Goal: Task Accomplishment & Management: Manage account settings

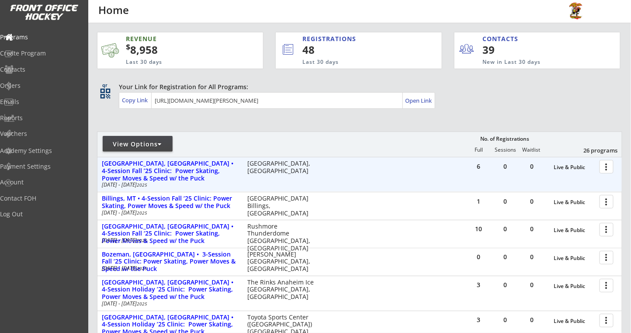
click at [608, 168] on div at bounding box center [608, 166] width 15 height 15
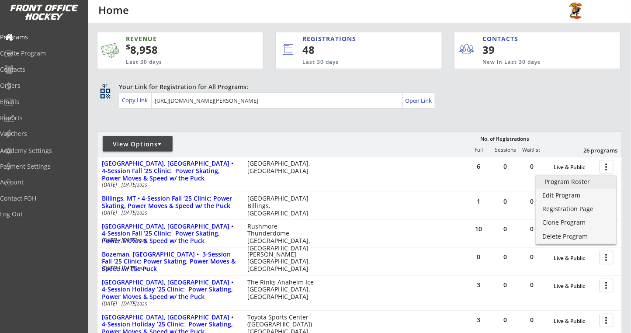
click at [579, 184] on div "Program Roster" at bounding box center [576, 182] width 63 height 6
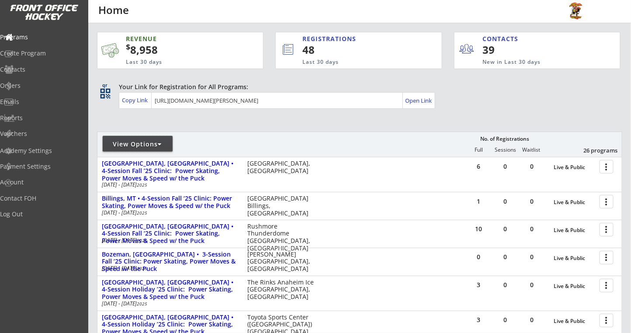
click at [163, 146] on div "View Options" at bounding box center [138, 144] width 70 height 9
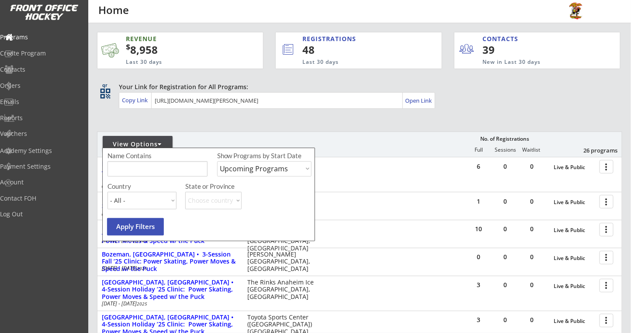
click at [239, 170] on select "Upcoming Programs Past Programs Specific Date Range" at bounding box center [264, 168] width 94 height 15
select select ""Past Programs""
click at [217, 161] on select "Upcoming Programs Past Programs Specific Date Range" at bounding box center [264, 168] width 94 height 15
click at [155, 228] on button "Apply Filters" at bounding box center [135, 226] width 57 height 17
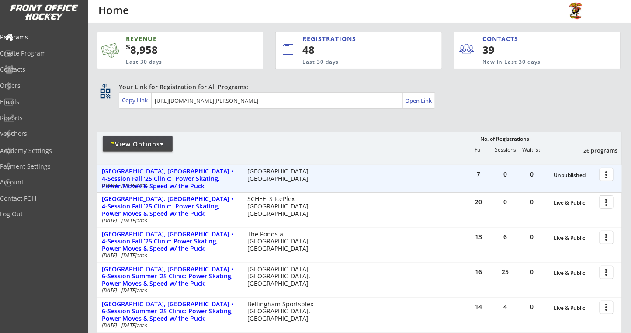
click at [606, 178] on div at bounding box center [608, 174] width 15 height 15
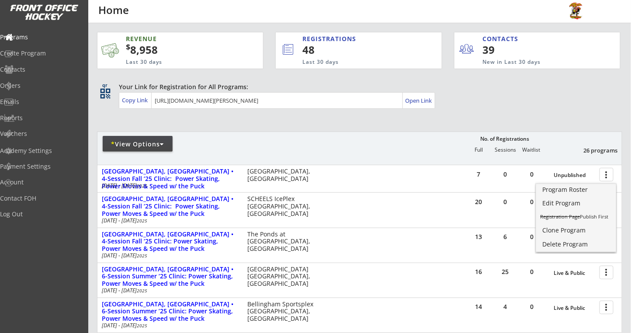
click at [549, 115] on div "REVENUE $ 8,958 Last 30 days REGISTRATIONS 48 Last 30 days CONTACTS 39 New in L…" at bounding box center [359, 307] width 525 height 569
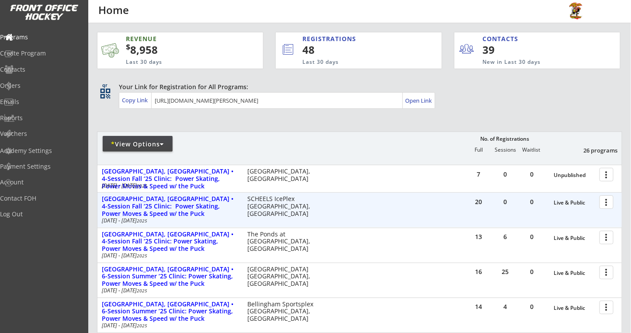
click at [610, 205] on div at bounding box center [608, 201] width 15 height 15
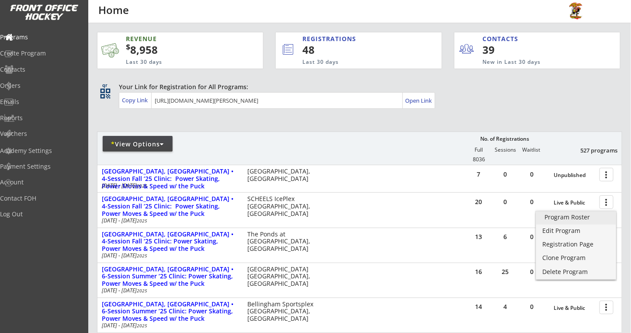
click at [576, 217] on div "Program Roster" at bounding box center [576, 217] width 63 height 6
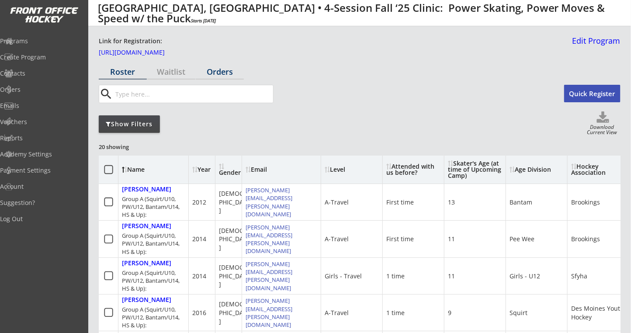
click at [227, 75] on div "Orders" at bounding box center [220, 72] width 48 height 8
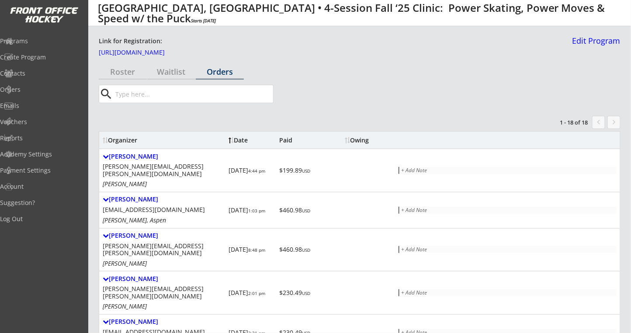
click at [127, 138] on div "Organizer" at bounding box center [164, 140] width 122 height 6
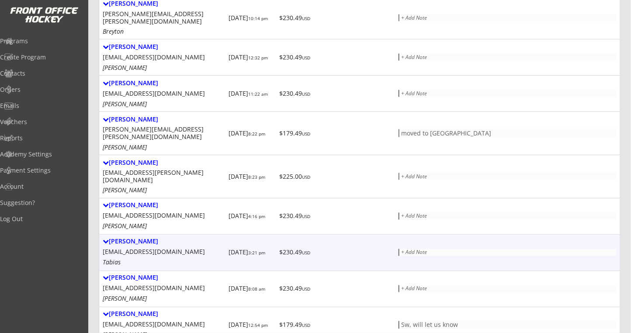
scroll to position [175, 0]
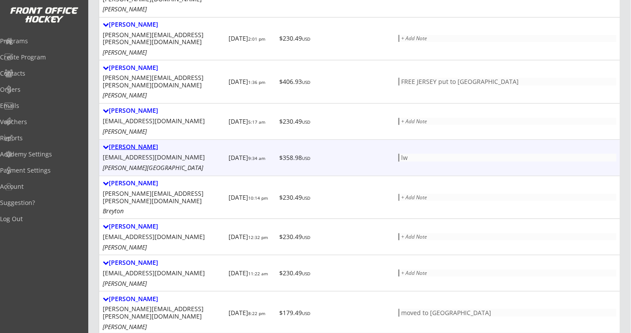
click at [138, 143] on div "[PERSON_NAME]" at bounding box center [164, 146] width 122 height 7
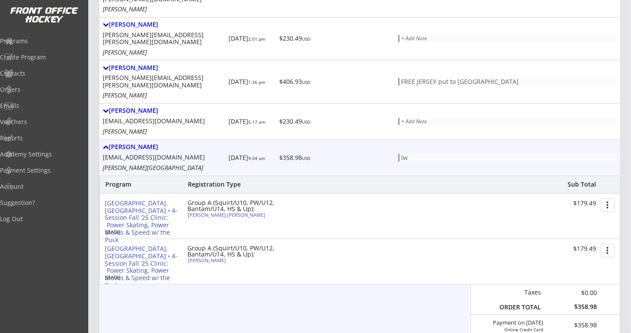
click at [411, 155] on div "lw" at bounding box center [508, 158] width 214 height 6
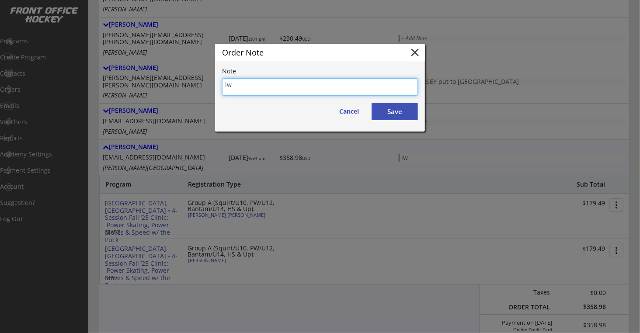
drag, startPoint x: 269, startPoint y: 90, endPoint x: 222, endPoint y: 73, distance: 49.4
click at [216, 77] on div "Note lw Cancel Save" at bounding box center [320, 99] width 210 height 63
type textarea "missed 1 hr each [DATE]"
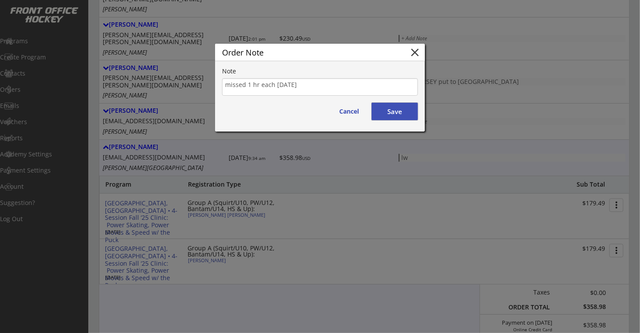
drag, startPoint x: 385, startPoint y: 114, endPoint x: 393, endPoint y: 109, distance: 9.6
click at [385, 113] on button "Save" at bounding box center [395, 111] width 46 height 17
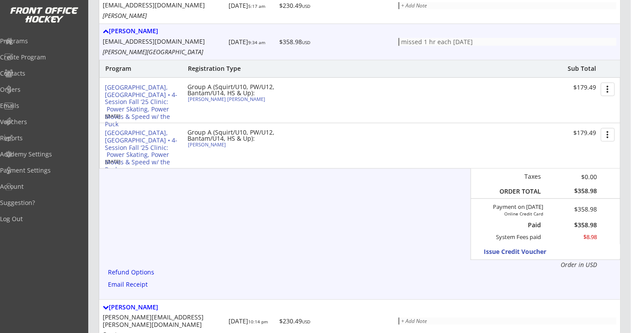
scroll to position [291, 0]
click at [488, 245] on button "Issue Credit Voucher" at bounding box center [524, 251] width 81 height 12
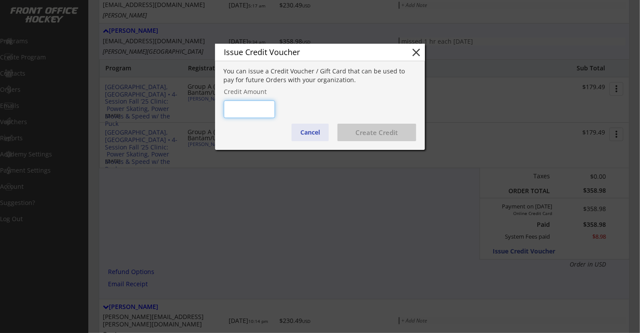
click at [302, 137] on button "Cancel" at bounding box center [310, 132] width 37 height 17
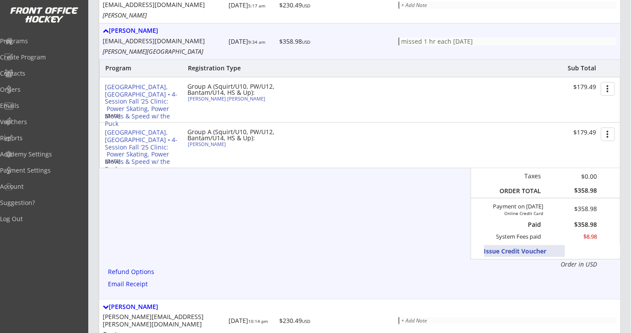
click at [515, 245] on button "Issue Credit Voucher" at bounding box center [524, 251] width 81 height 12
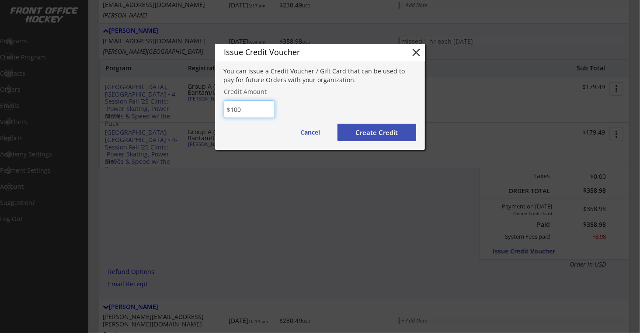
type input "$100"
click at [365, 130] on button "Create Credit" at bounding box center [376, 132] width 79 height 17
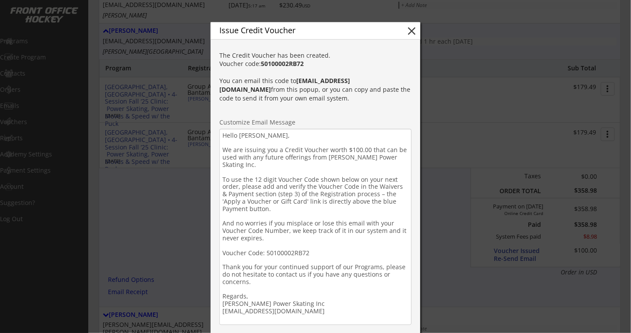
click at [272, 136] on textarea "Hello Ted, We are issuing you a Credit Voucher worth $100.00 that can be used w…" at bounding box center [315, 227] width 192 height 196
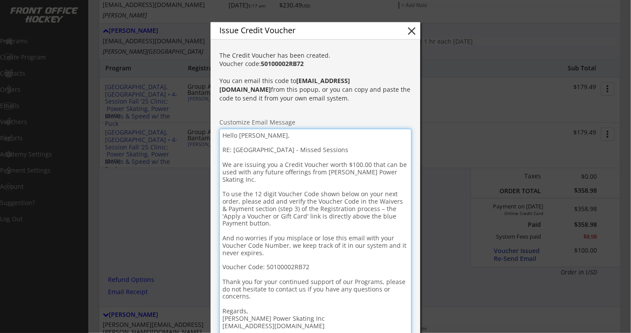
drag, startPoint x: 332, startPoint y: 153, endPoint x: 224, endPoint y: 150, distance: 108.0
click at [224, 150] on textarea "Hello Ted, RE: Sioux Falls Clinic - Missed Sessions We are issuing you a Credit…" at bounding box center [315, 234] width 192 height 211
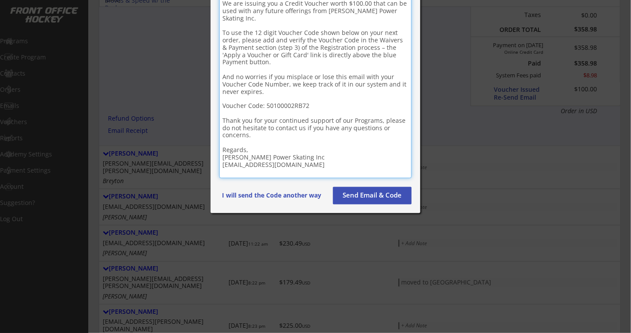
scroll to position [524, 0]
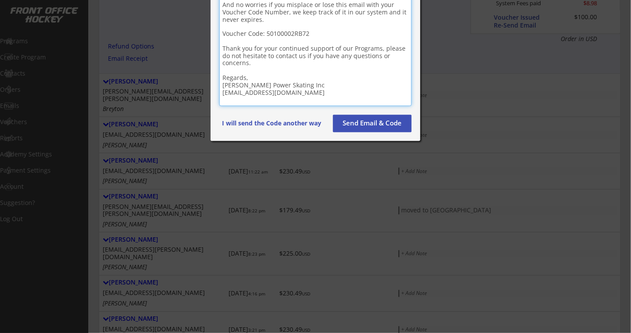
type textarea "Hello Ted, RE: Sioux Falls Clinic - Missed Sessions We are issuing you a Credit…"
click at [368, 125] on button "Send Email & Code" at bounding box center [372, 123] width 79 height 17
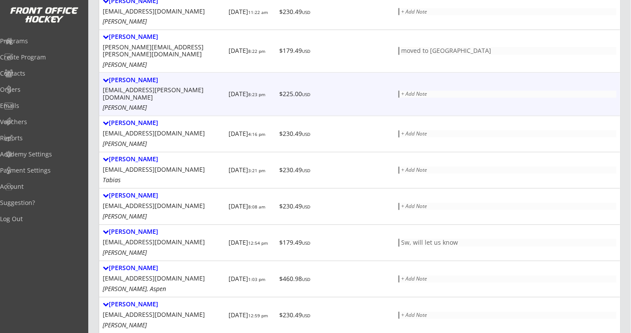
scroll to position [568, 0]
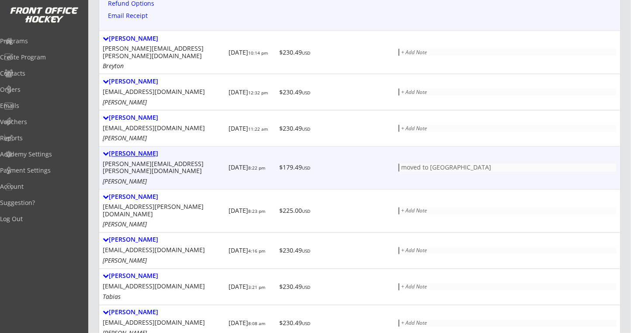
click at [141, 150] on div "Stephen Maier" at bounding box center [164, 153] width 122 height 7
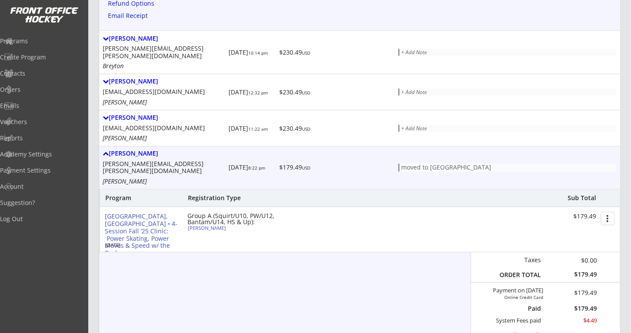
click at [428, 164] on div "moved to Sioux Falls" at bounding box center [508, 167] width 214 height 6
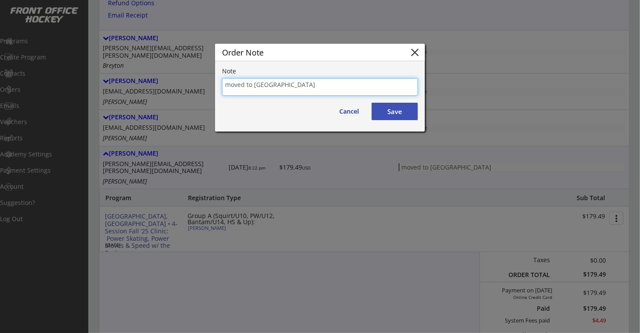
drag, startPoint x: 301, startPoint y: 84, endPoint x: 247, endPoint y: 85, distance: 53.3
click at [246, 86] on textarea "moved to Sioux Falls" at bounding box center [320, 86] width 196 height 17
type textarea "moved from Sioux City, missed Saturday"
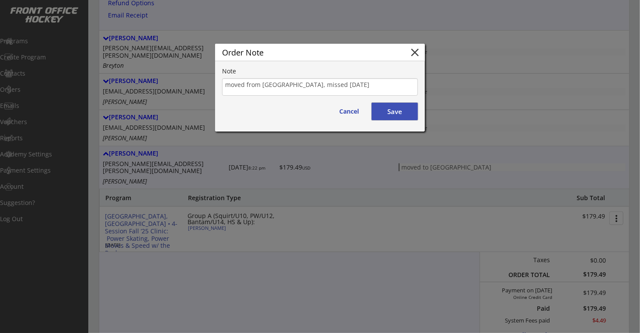
click at [396, 108] on button "Save" at bounding box center [395, 111] width 46 height 17
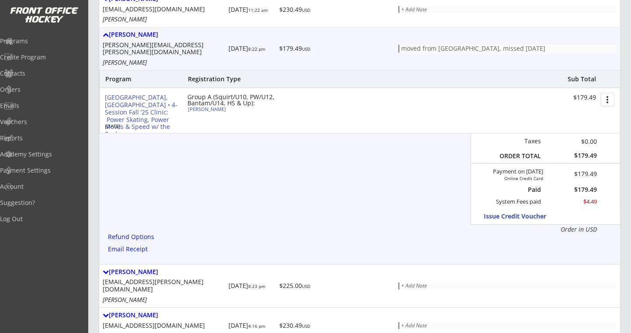
scroll to position [684, 0]
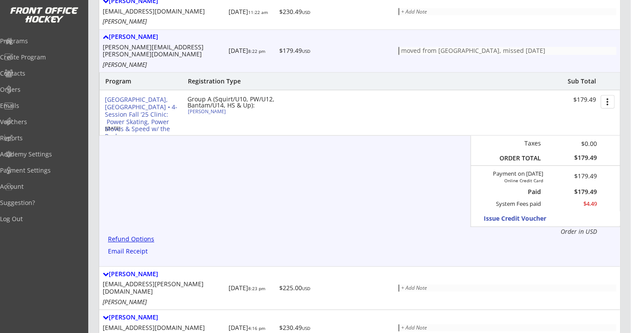
click at [142, 236] on div "Refund Options" at bounding box center [132, 239] width 49 height 7
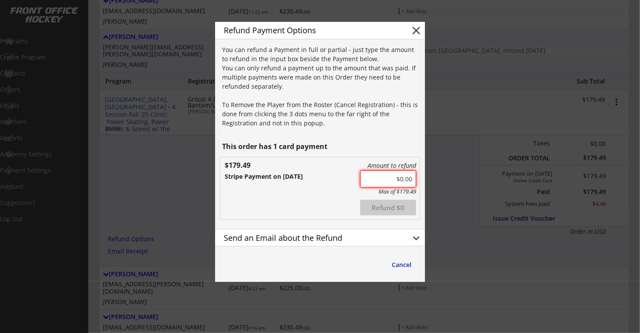
drag, startPoint x: 375, startPoint y: 177, endPoint x: 430, endPoint y: 176, distance: 55.5
type input "$85.00"
click at [389, 235] on div "Send an Email about the Refund" at bounding box center [310, 238] width 172 height 8
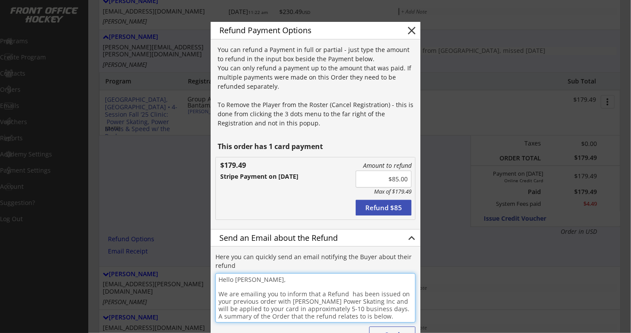
click at [282, 281] on textarea "Hello Stephen, We are emailing you to inform that a Refund has been issued on y…" at bounding box center [315, 297] width 200 height 49
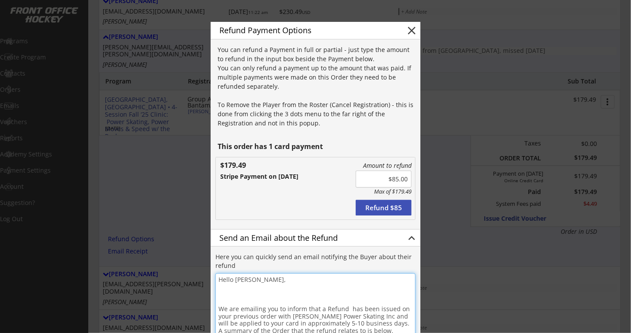
paste textarea "RE: Sioux Falls Clinic - Missed Sessions"
click at [281, 292] on textarea "Hello Stephen, RE: Sioux Falls Clinic - Missed Sessions We are emailing you to …" at bounding box center [315, 305] width 200 height 64
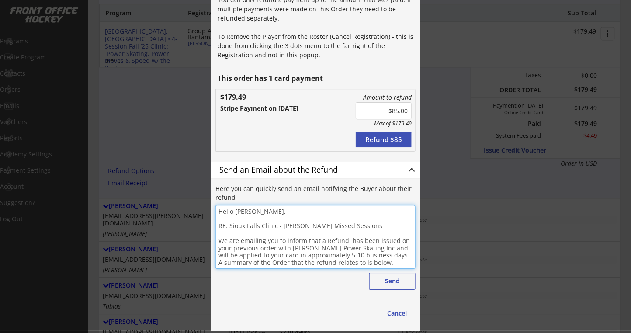
scroll to position [801, 0]
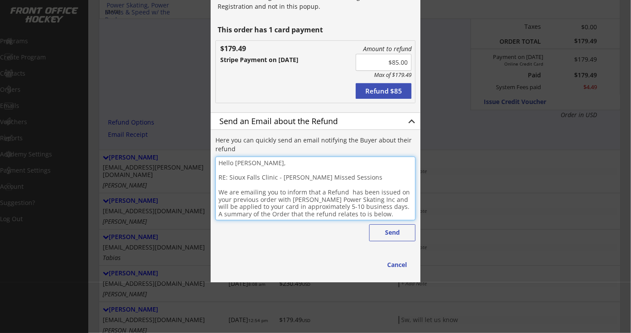
click at [282, 163] on textarea "Hello Stephen, RE: Sioux Falls Clinic - Sam Missed Sessions We are emailing you…" at bounding box center [315, 188] width 200 height 64
click at [389, 216] on textarea "Hello Stephen, RE: Sioux Falls Clinic - Sam Missed Sessions We are emailing you…" at bounding box center [315, 188] width 200 height 64
click at [278, 162] on textarea "Hello Stephen, RE: Sioux Falls Clinic - Sam Missed Sessions We are emailing you…" at bounding box center [315, 188] width 200 height 64
type textarea "Hello Stephen, RE: Sioux Falls Clinic - Sam Missed Sessions We are emailing you…"
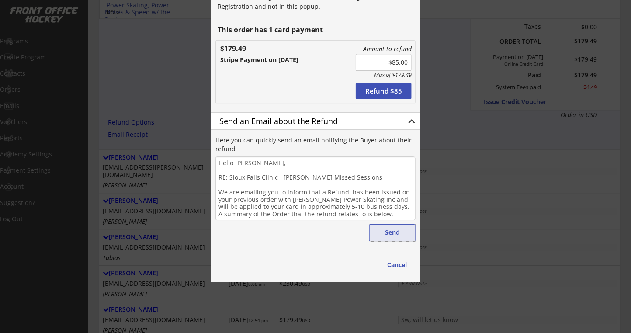
click at [393, 234] on button "Send" at bounding box center [392, 232] width 46 height 17
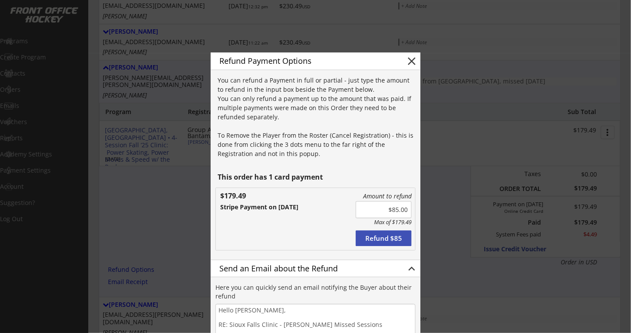
scroll to position [684, 0]
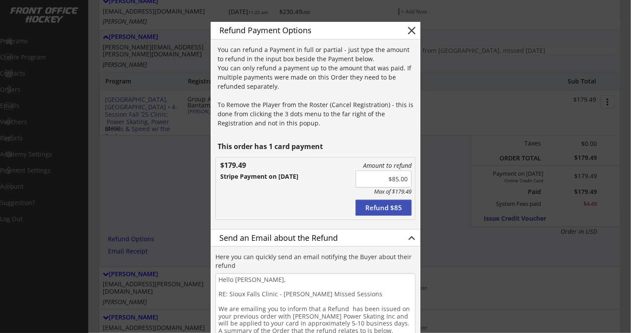
click at [378, 206] on button "Refund $85" at bounding box center [384, 208] width 56 height 16
type input "$0.00"
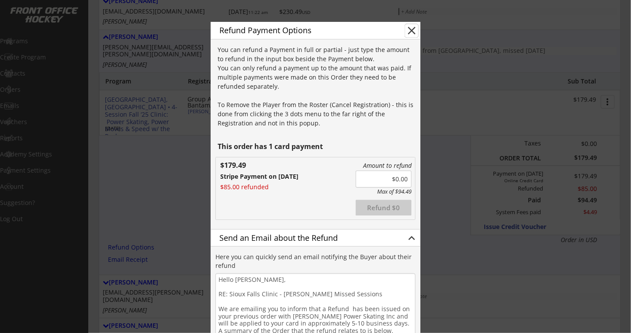
click at [413, 35] on button "close" at bounding box center [411, 30] width 13 height 13
type textarea "Hello , We are emailing you to inform that a Refund has been issued on your pre…"
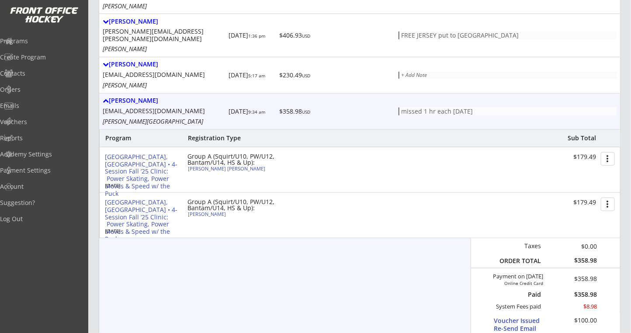
scroll to position [0, 0]
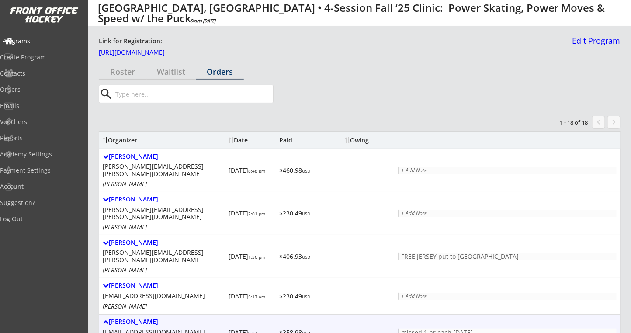
click at [40, 48] on div "Programs" at bounding box center [41, 41] width 83 height 15
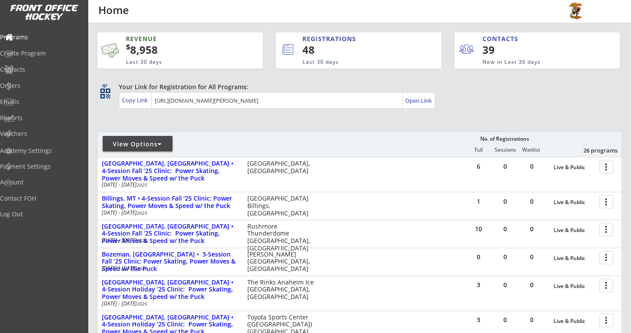
click at [143, 147] on div "View Options" at bounding box center [138, 144] width 70 height 9
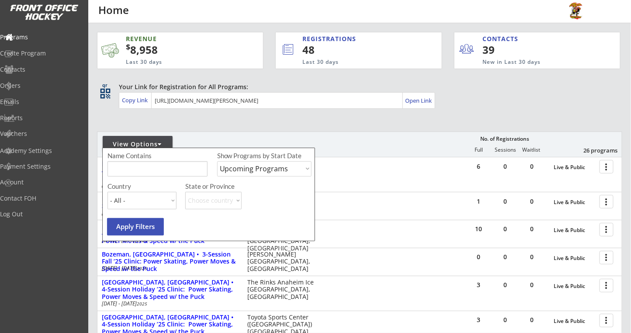
click at [275, 170] on select "Upcoming Programs Past Programs Specific Date Range" at bounding box center [264, 168] width 94 height 15
select select ""Past Programs""
click at [217, 161] on select "Upcoming Programs Past Programs Specific Date Range" at bounding box center [264, 168] width 94 height 15
click at [156, 227] on button "Apply Filters" at bounding box center [135, 226] width 57 height 17
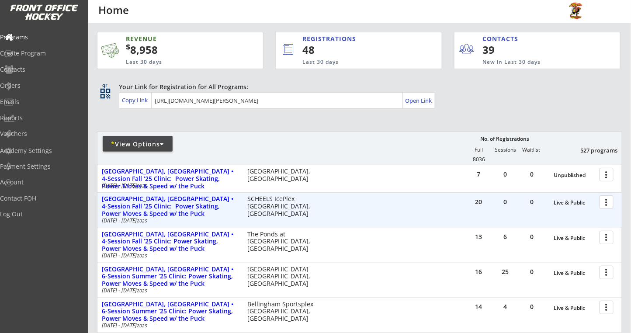
click at [608, 201] on div at bounding box center [608, 201] width 15 height 15
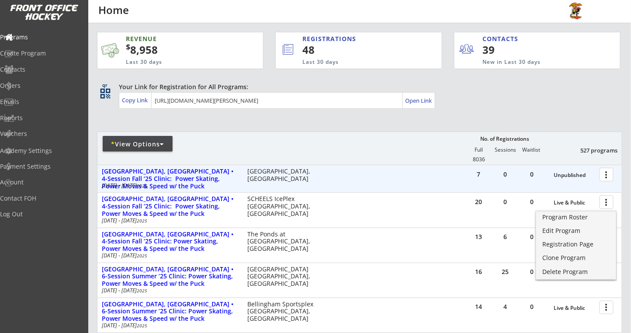
click at [605, 175] on div at bounding box center [608, 174] width 15 height 15
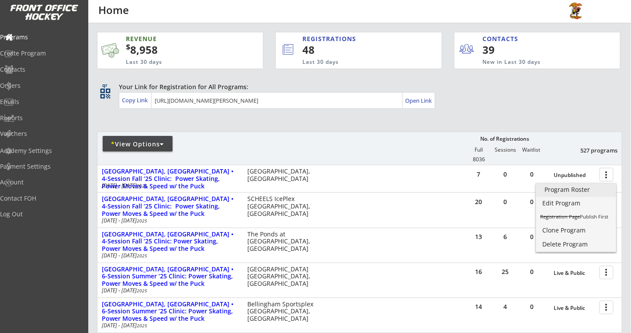
click at [592, 188] on div "Program Roster" at bounding box center [576, 190] width 63 height 6
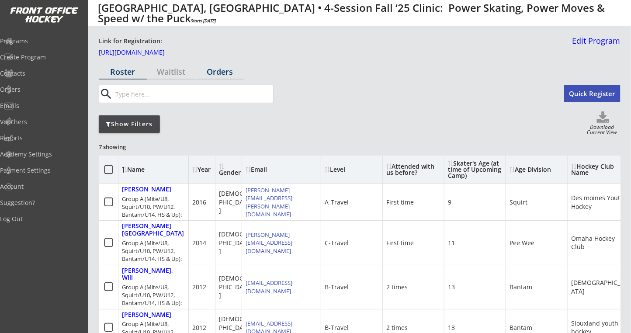
click at [219, 69] on div "Orders" at bounding box center [220, 72] width 48 height 8
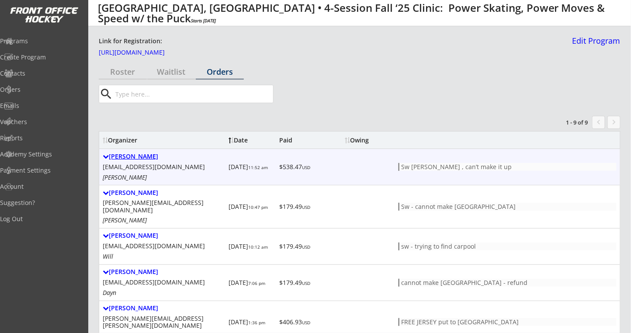
click at [149, 156] on div "[PERSON_NAME]" at bounding box center [164, 156] width 122 height 7
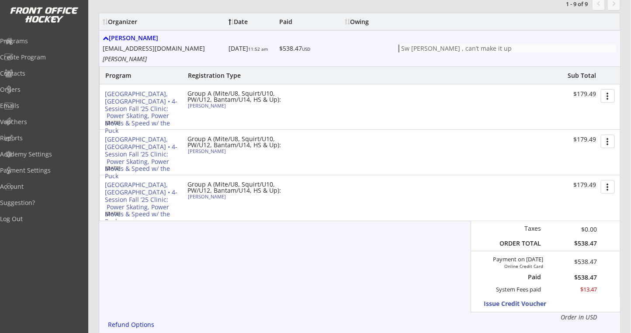
scroll to position [233, 0]
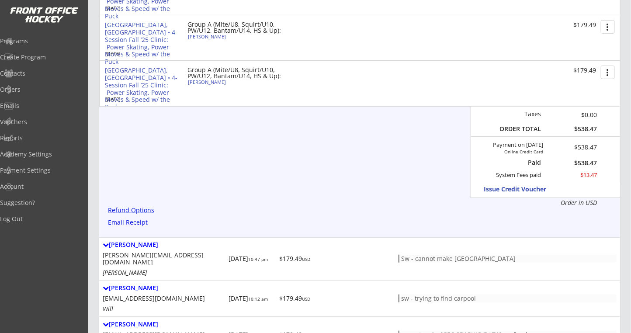
click at [131, 211] on div "Refund Options" at bounding box center [132, 210] width 49 height 7
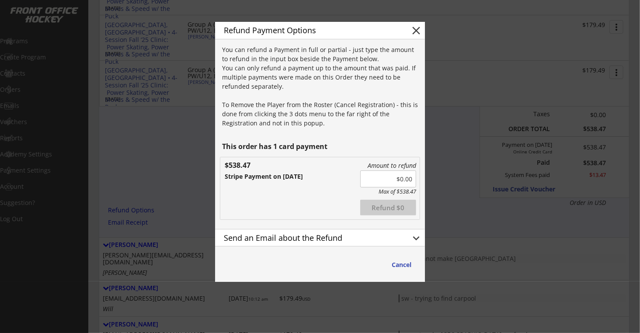
drag, startPoint x: 390, startPoint y: 177, endPoint x: 427, endPoint y: 178, distance: 36.3
click at [373, 207] on button "Refund $538.47" at bounding box center [388, 208] width 56 height 16
type input "$0.00"
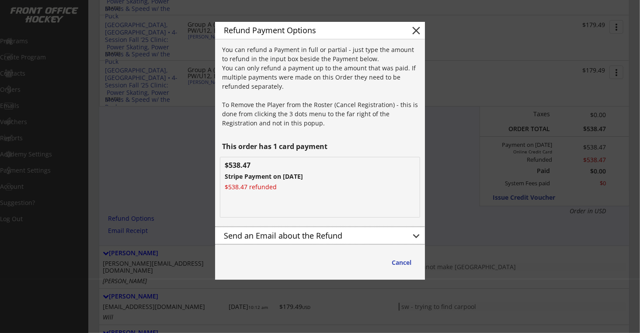
click at [390, 239] on div "Send an Email about the Refund" at bounding box center [310, 236] width 172 height 8
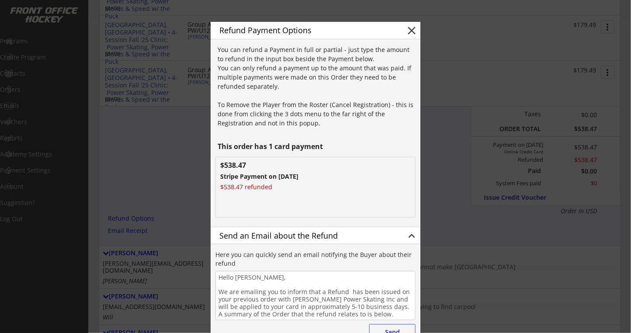
click at [286, 278] on textarea "Hello Nicole, We are emailing you to inform that a Refund has been issued on yo…" at bounding box center [315, 295] width 200 height 49
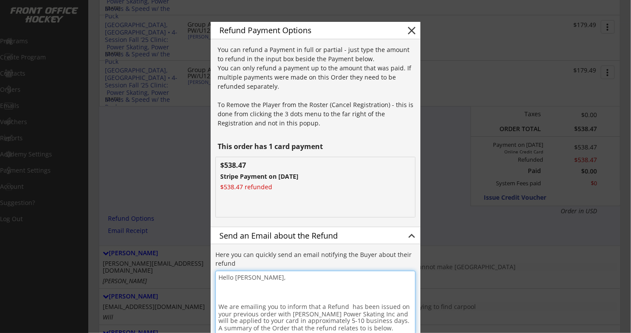
paste textarea "RE: Sioux Falls Clinic - Missed Sessions"
click at [250, 290] on textarea "Hello Nicole, RE: Sioux Falls Clinic - Missed Sessions We are emailing you to i…" at bounding box center [315, 303] width 200 height 64
drag, startPoint x: 299, startPoint y: 292, endPoint x: 212, endPoint y: 295, distance: 87.0
click at [212, 295] on div "Refund Payment Options close You can refund a Payment in full or partial - just…" at bounding box center [316, 209] width 210 height 375
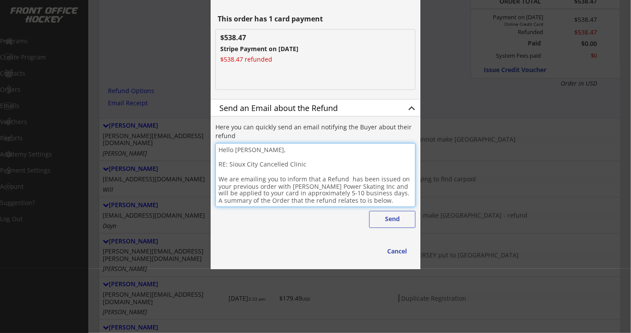
scroll to position [463, 0]
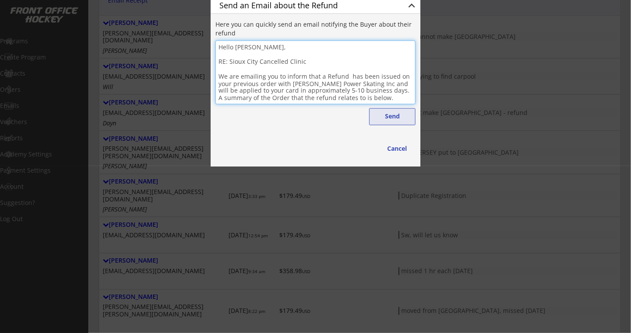
click at [404, 116] on button "Send" at bounding box center [392, 116] width 46 height 17
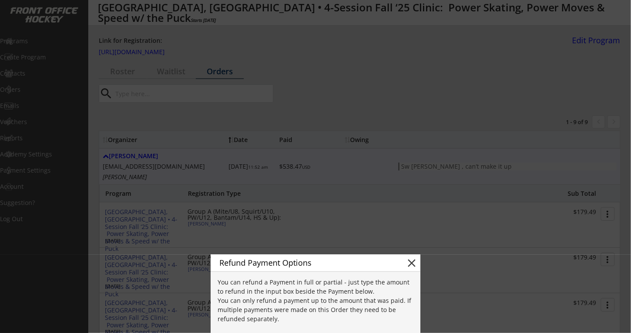
scroll to position [0, 0]
click at [414, 262] on button "close" at bounding box center [411, 263] width 13 height 13
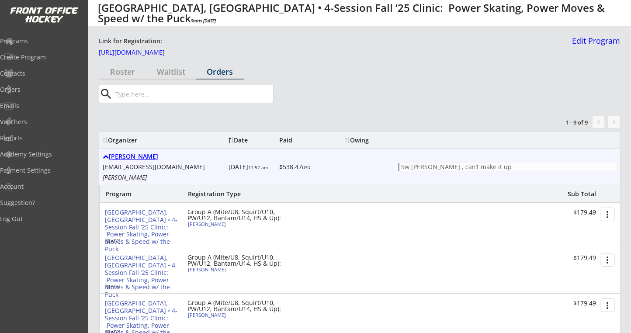
click at [143, 158] on div "Nicole Griffus" at bounding box center [164, 156] width 122 height 7
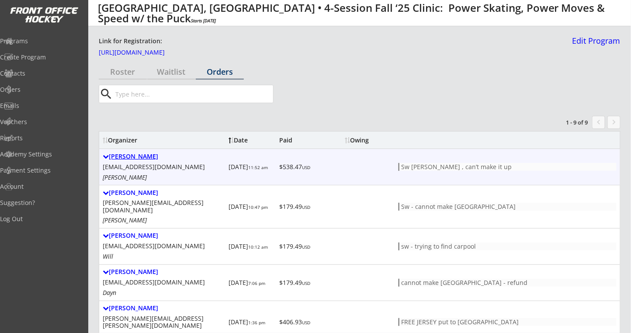
click at [133, 156] on div "Nicole Griffus" at bounding box center [164, 156] width 122 height 7
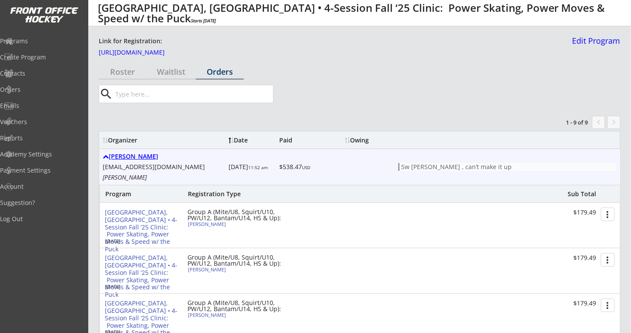
click at [129, 154] on div "Nicole Griffus" at bounding box center [164, 156] width 122 height 7
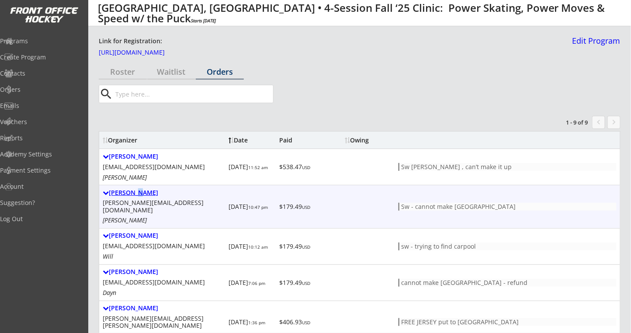
click at [135, 192] on div "Mike Boyle" at bounding box center [164, 192] width 122 height 7
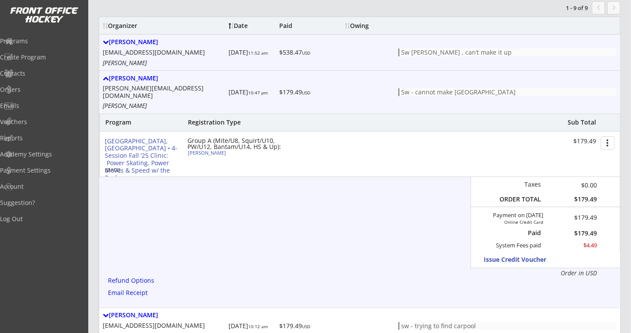
scroll to position [116, 0]
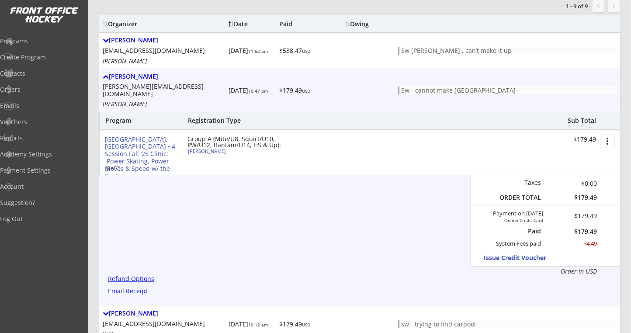
click at [146, 276] on div "Refund Options" at bounding box center [132, 279] width 49 height 7
type textarea "Hello Mike, We are emailing you to inform that a Refund has been issued on your…"
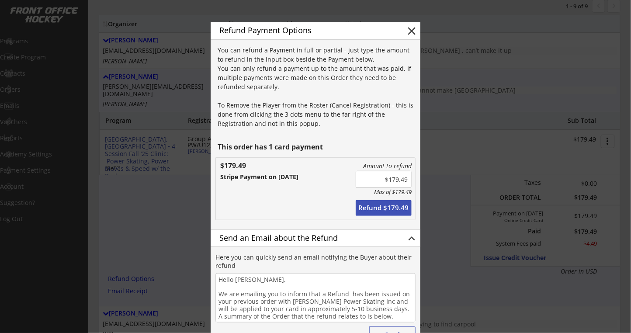
click at [400, 210] on button "Refund $179.49" at bounding box center [384, 208] width 56 height 16
type input "$0.00"
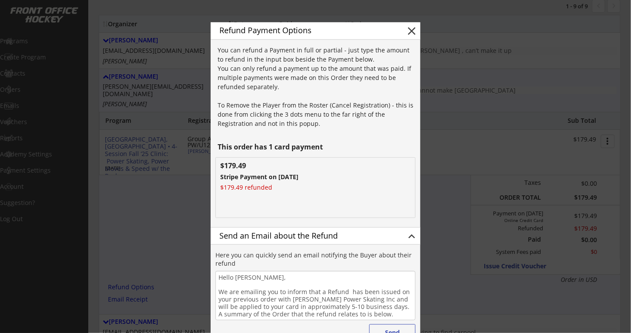
click at [408, 238] on button "keyboard_arrow_up" at bounding box center [411, 236] width 13 height 13
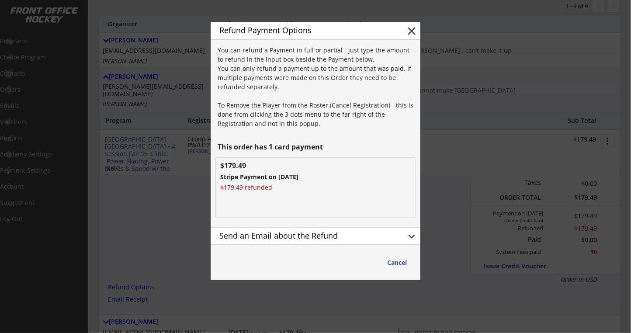
click at [406, 238] on button "keyboard_arrow_down" at bounding box center [411, 236] width 13 height 13
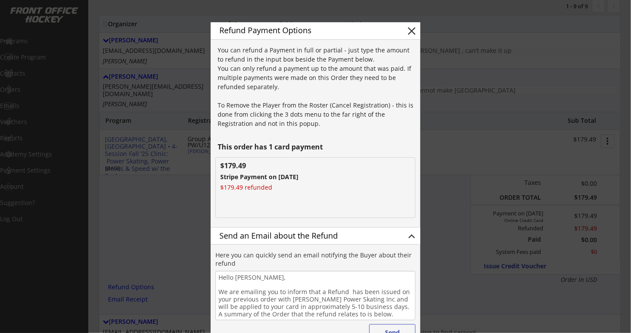
click at [293, 278] on textarea "Hello Mike, We are emailing you to inform that a Refund has been issued on your…" at bounding box center [315, 295] width 200 height 49
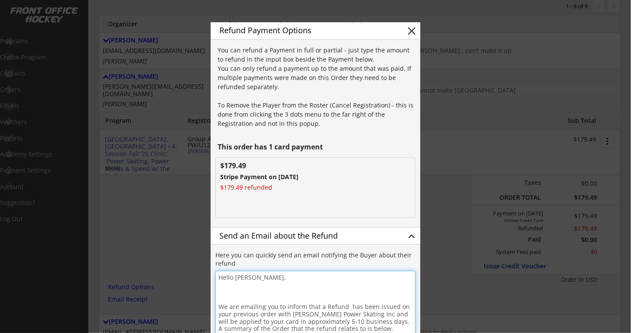
paste textarea "RE: Sioux City Cancelled Clinic"
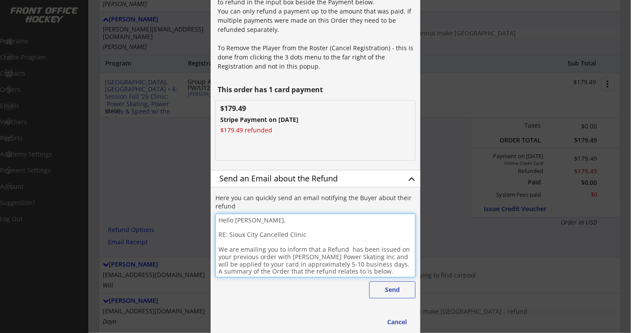
scroll to position [233, 0]
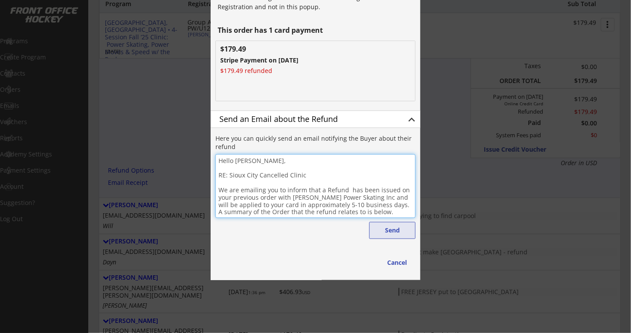
click at [385, 233] on button "Send" at bounding box center [392, 230] width 46 height 17
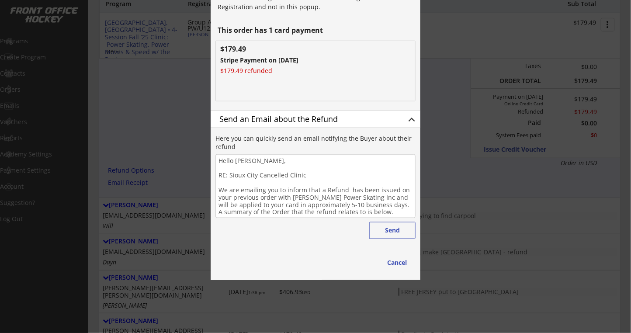
scroll to position [0, 0]
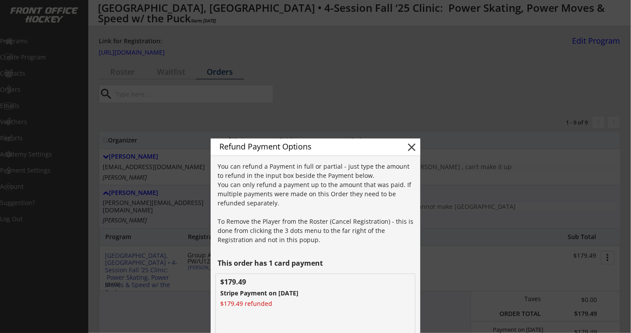
click at [411, 150] on button "close" at bounding box center [411, 147] width 13 height 13
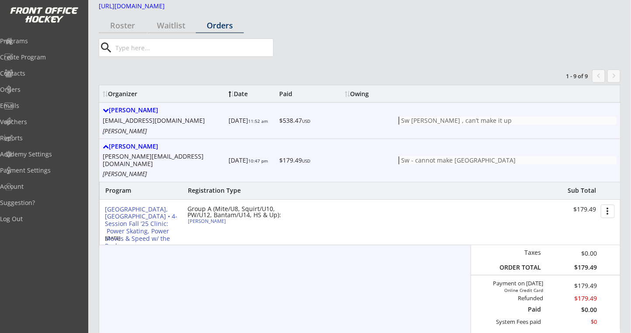
scroll to position [116, 0]
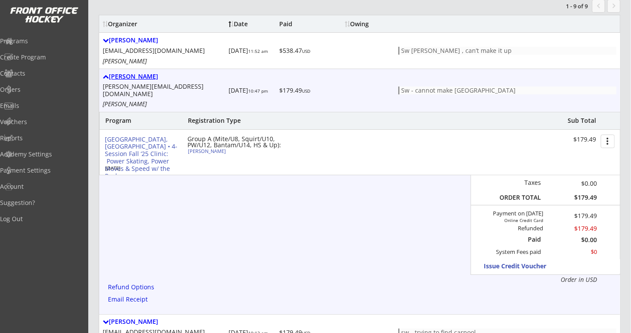
click at [114, 75] on div "Mike Boyle" at bounding box center [164, 76] width 122 height 7
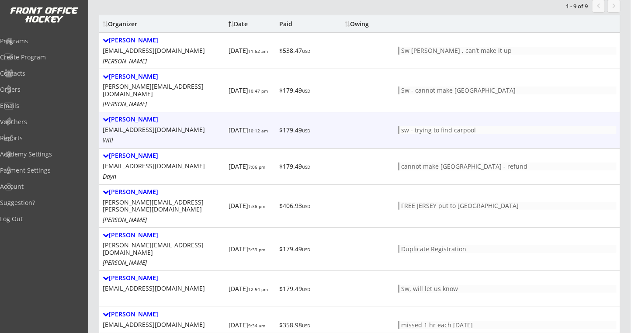
scroll to position [170, 0]
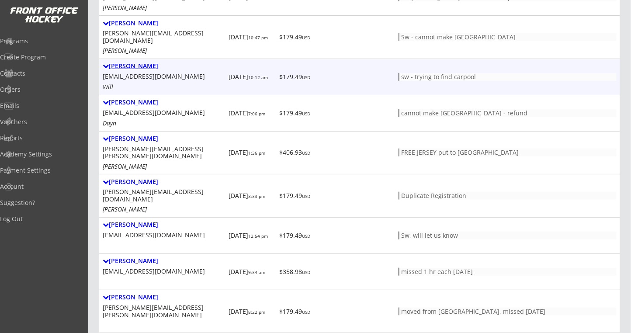
click at [136, 63] on div "Nate Foulk" at bounding box center [164, 66] width 122 height 7
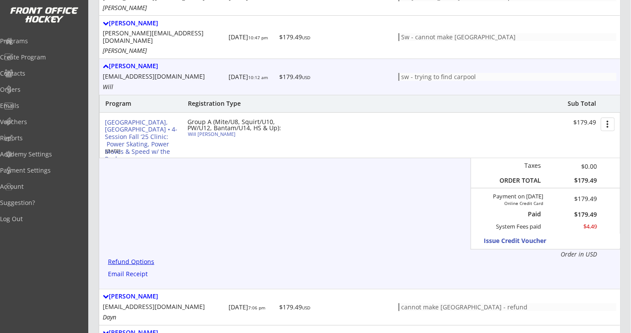
click at [142, 259] on div "Refund Options" at bounding box center [132, 262] width 49 height 7
type textarea "Hello Nate, We are emailing you to inform that a Refund has been issued on your…"
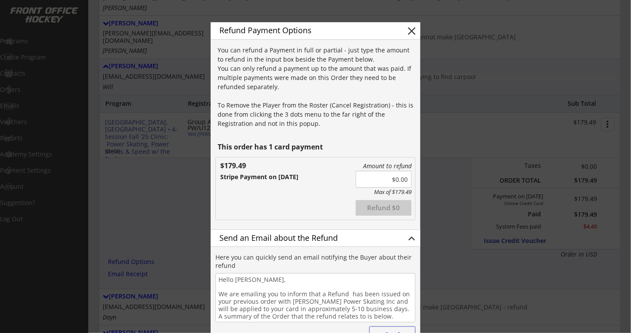
drag, startPoint x: 391, startPoint y: 176, endPoint x: 417, endPoint y: 178, distance: 26.3
click at [417, 178] on div "Refund Payment Options close You can refund a Payment in full or partial - just…" at bounding box center [316, 203] width 210 height 362
click at [382, 208] on button "Refund $179.49" at bounding box center [384, 208] width 56 height 16
type input "$0.00"
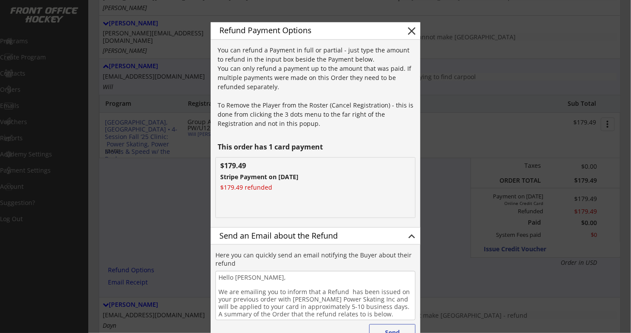
click at [413, 237] on button "keyboard_arrow_up" at bounding box center [411, 236] width 13 height 13
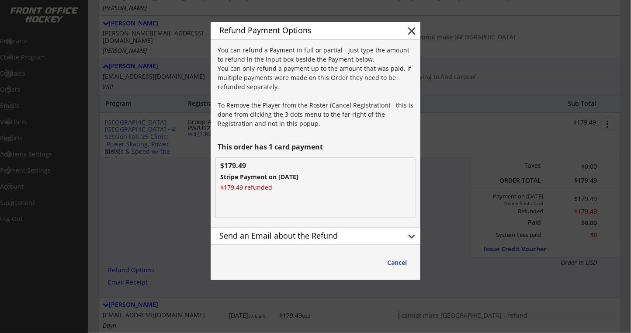
click at [412, 236] on button "keyboard_arrow_down" at bounding box center [411, 236] width 13 height 13
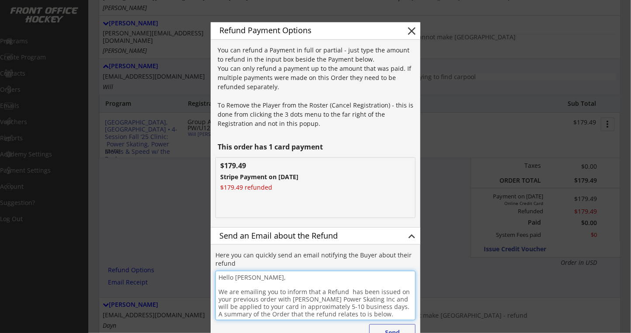
click at [276, 280] on textarea "Hello Nate, We are emailing you to inform that a Refund has been issued on your…" at bounding box center [315, 295] width 200 height 49
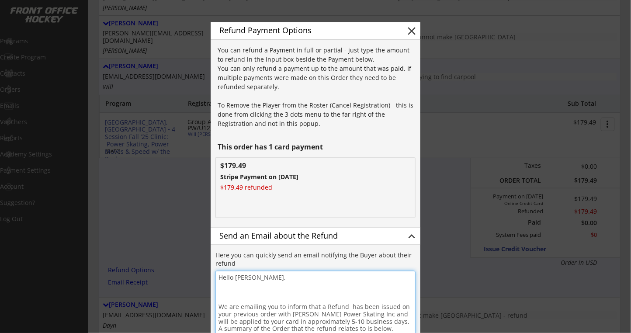
paste textarea "RE: Sioux City Cancelled Clinic"
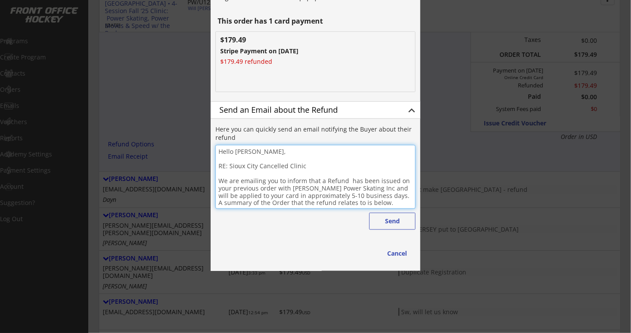
scroll to position [372, 0]
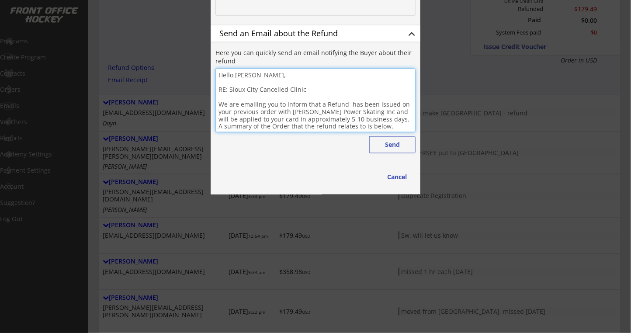
drag, startPoint x: 348, startPoint y: 101, endPoint x: 372, endPoint y: 89, distance: 26.8
click at [348, 101] on textarea "Hello Nate, RE: Sioux City Cancelled Clinic We are emailing you to inform that …" at bounding box center [315, 101] width 200 height 64
click at [387, 145] on button "Send" at bounding box center [392, 144] width 46 height 17
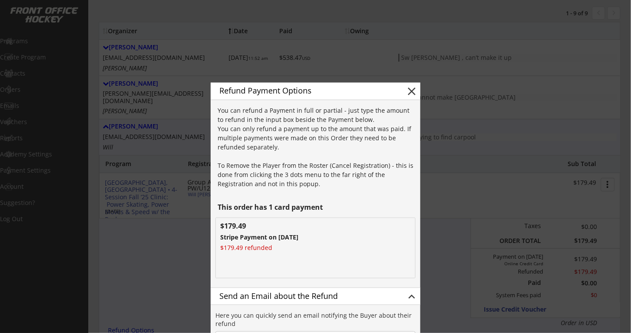
scroll to position [0, 0]
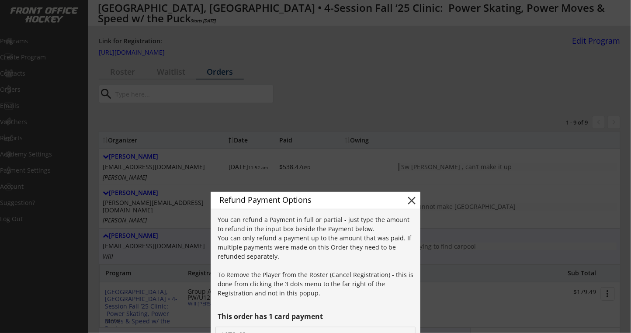
click at [411, 200] on button "close" at bounding box center [411, 200] width 13 height 13
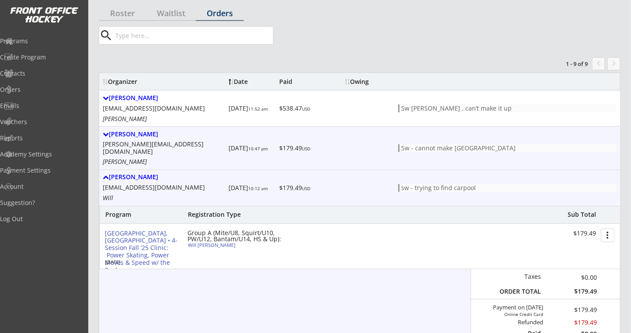
scroll to position [175, 0]
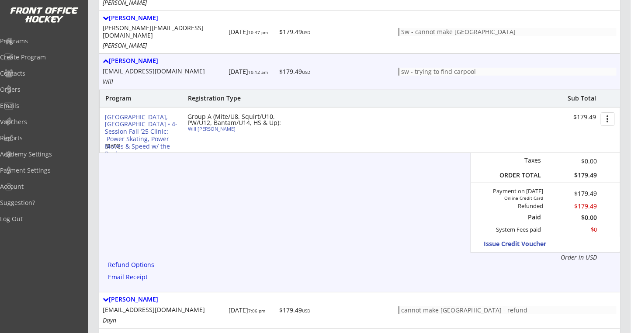
click at [134, 59] on div "Nate Foulk natefoulk@gmail.com Will" at bounding box center [164, 71] width 122 height 29
click at [137, 57] on div "Nate Foulk" at bounding box center [164, 60] width 122 height 7
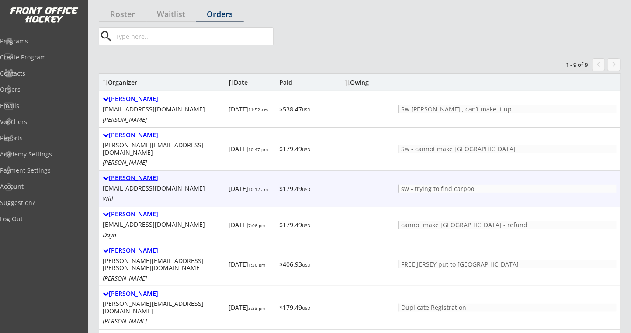
scroll to position [58, 0]
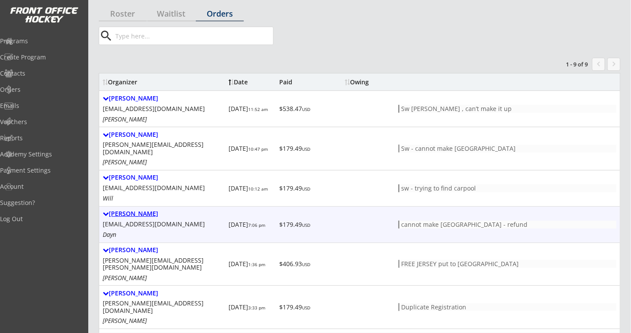
click at [143, 210] on div "Nikki Schmitt" at bounding box center [164, 213] width 122 height 7
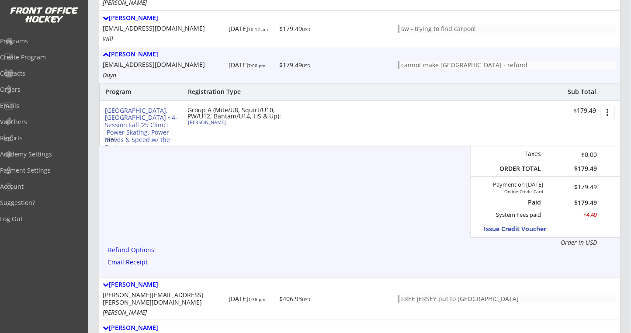
scroll to position [233, 0]
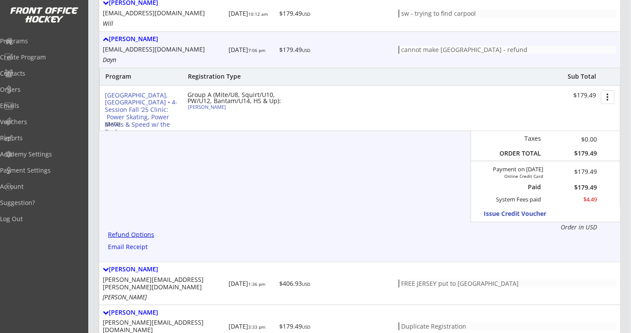
click at [133, 232] on div "Refund Options" at bounding box center [132, 235] width 49 height 7
type textarea "Hello Nikki, We are emailing you to inform that a Refund has been issued on you…"
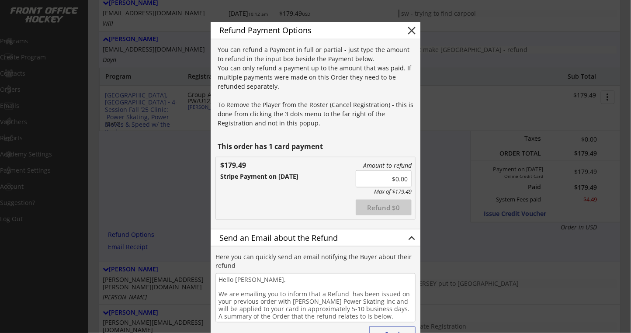
drag, startPoint x: 378, startPoint y: 179, endPoint x: 419, endPoint y: 179, distance: 41.1
click at [419, 179] on div "Refund Payment Options close You can refund a Payment in full or partial - just…" at bounding box center [316, 203] width 210 height 362
click at [369, 205] on button "Refund $179.49" at bounding box center [384, 208] width 56 height 16
type input "$0.00"
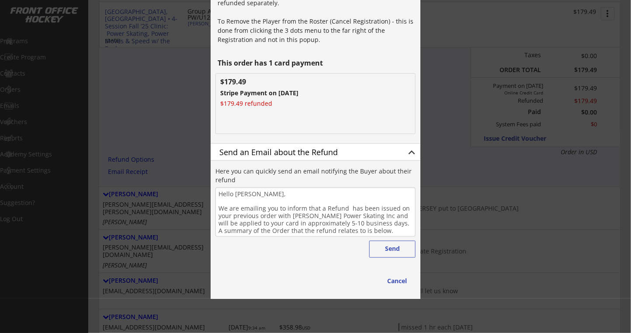
scroll to position [350, 0]
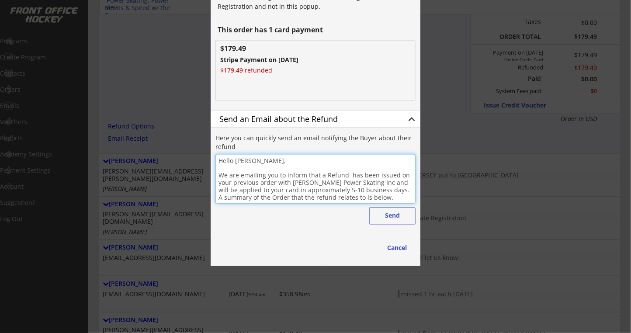
click at [303, 163] on textarea "Hello Nikki, We are emailing you to inform that a Refund has been issued on you…" at bounding box center [315, 178] width 200 height 49
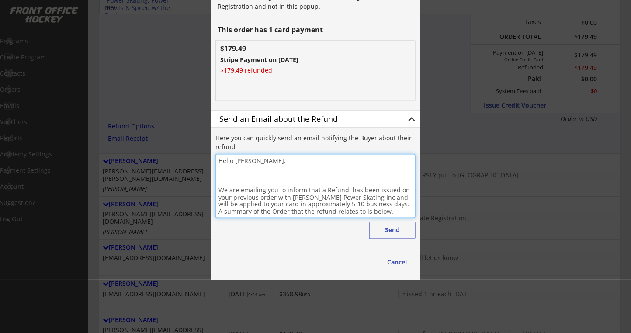
paste textarea "RE: Sioux City Cancelled Clinic"
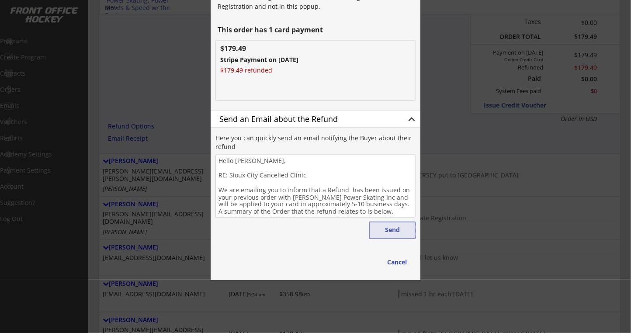
click at [398, 227] on button "Send" at bounding box center [392, 230] width 46 height 17
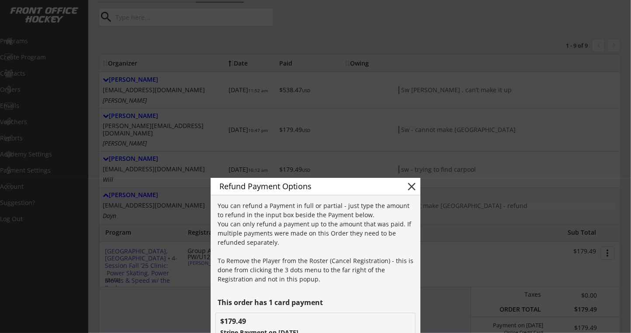
scroll to position [0, 0]
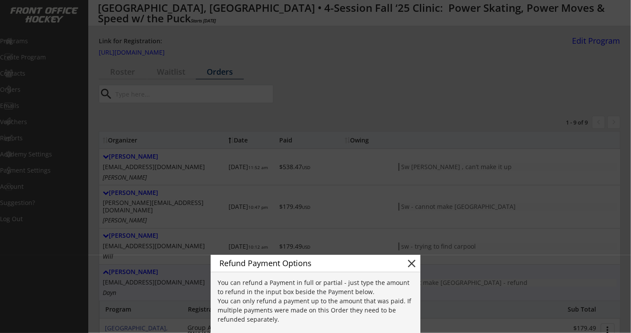
click at [411, 262] on button "close" at bounding box center [411, 263] width 13 height 13
type textarea "Hello , We are emailing you to inform that a Refund has been issued on your pre…"
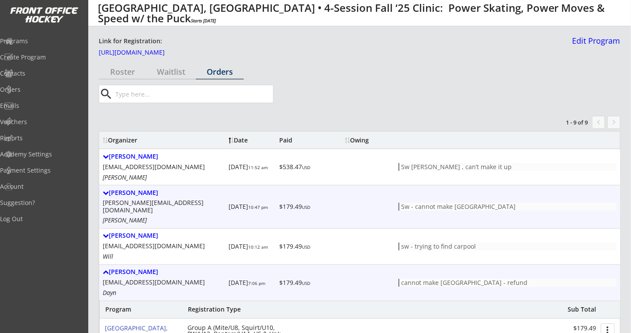
scroll to position [116, 0]
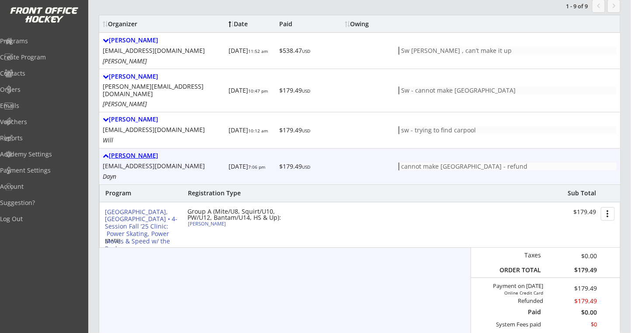
click at [134, 152] on div "Nikki Schmitt" at bounding box center [164, 155] width 122 height 7
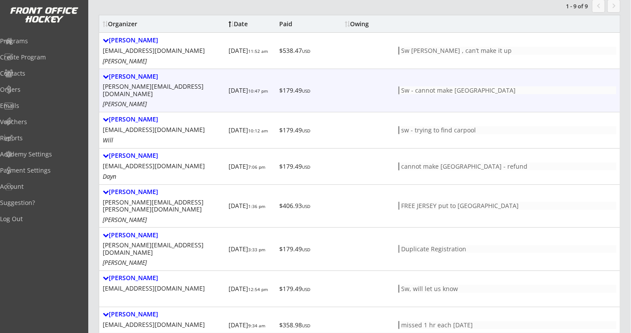
scroll to position [0, 0]
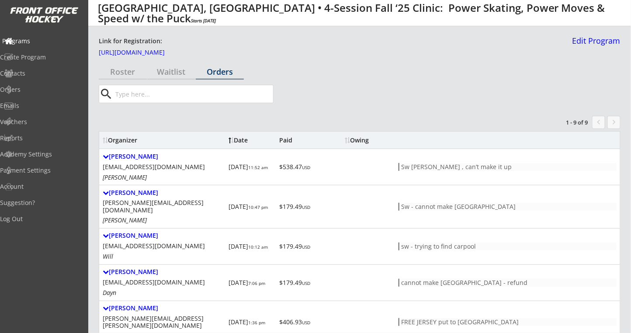
drag, startPoint x: 44, startPoint y: 45, endPoint x: 52, endPoint y: 45, distance: 8.7
click at [44, 44] on div "Programs" at bounding box center [41, 41] width 79 height 6
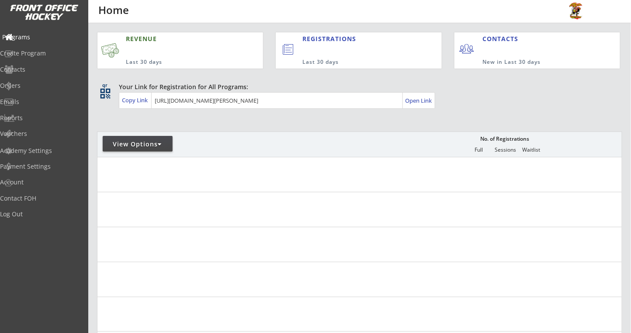
click at [40, 41] on div "Programs" at bounding box center [41, 37] width 83 height 15
